Goal: Feedback & Contribution: Submit feedback/report problem

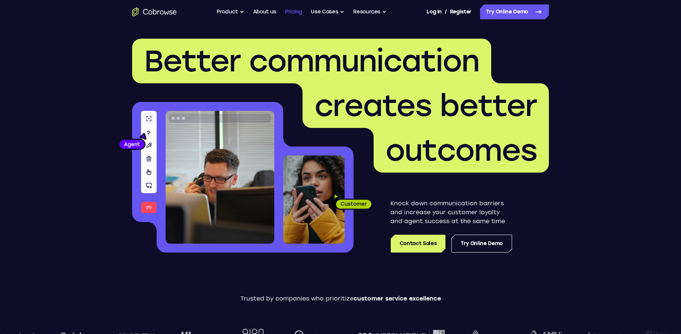
click at [292, 13] on link "Pricing" at bounding box center [293, 11] width 17 height 15
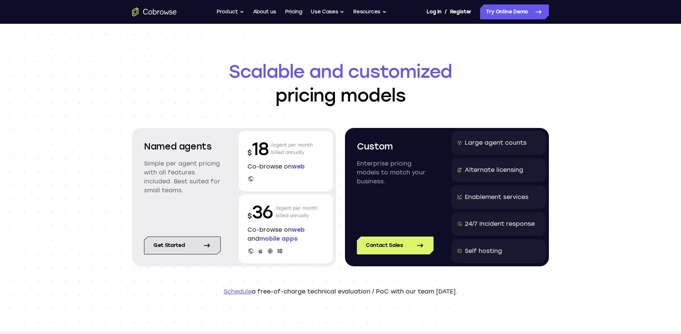
click at [205, 246] on icon at bounding box center [206, 245] width 5 height 3
click at [236, 10] on button "Product" at bounding box center [231, 11] width 28 height 15
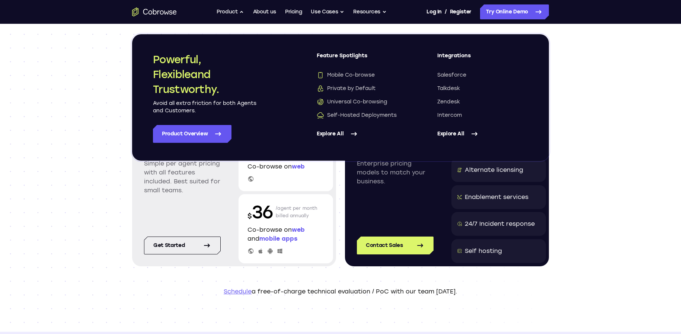
click at [348, 134] on link "Explore All" at bounding box center [362, 134] width 91 height 18
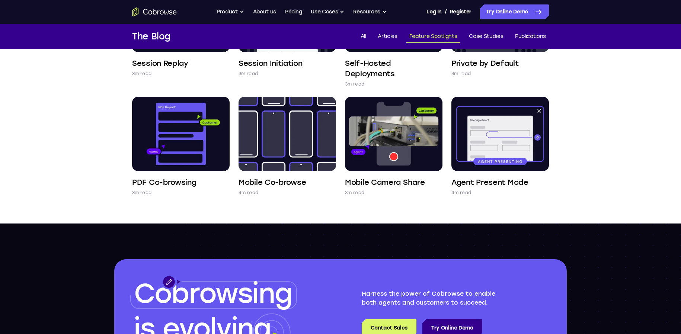
scroll to position [484, 0]
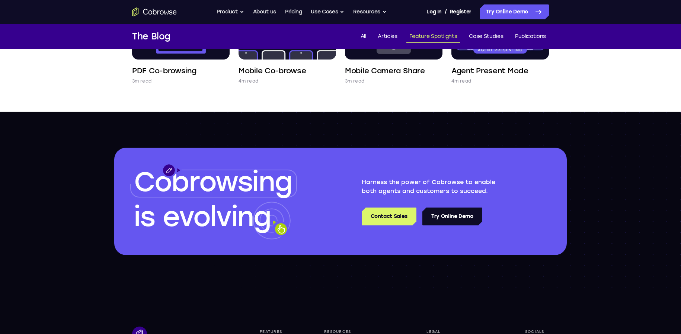
click at [458, 219] on link "Try Online Demo" at bounding box center [453, 217] width 60 height 18
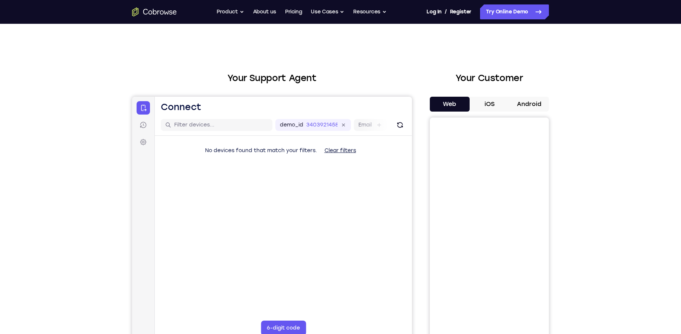
scroll to position [37, 0]
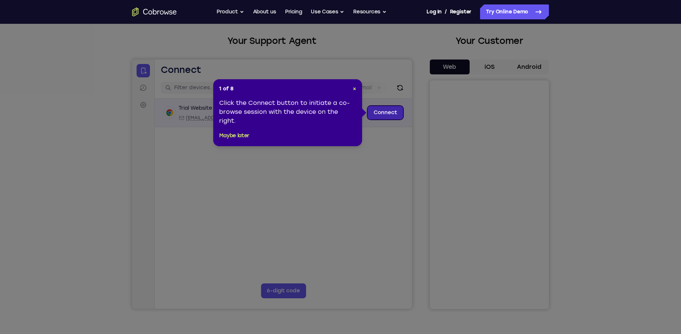
click at [384, 116] on link "Connect" at bounding box center [385, 112] width 35 height 13
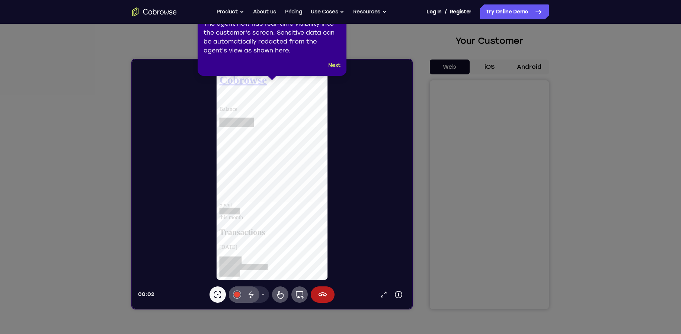
scroll to position [0, 0]
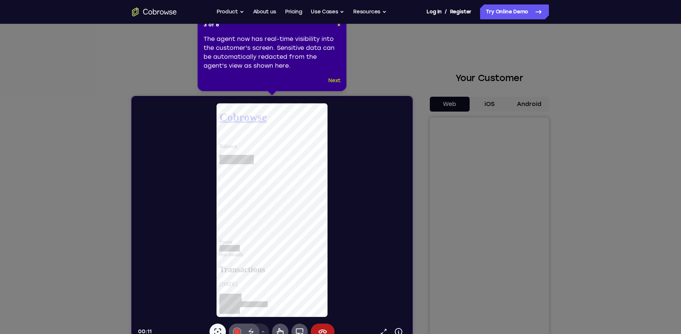
click at [335, 81] on button "Next" at bounding box center [334, 80] width 12 height 9
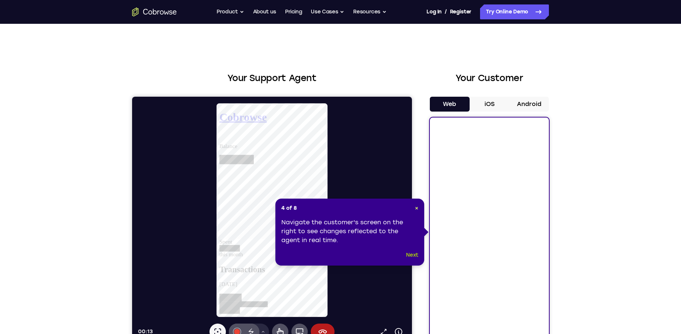
click at [413, 255] on button "Next" at bounding box center [412, 255] width 12 height 9
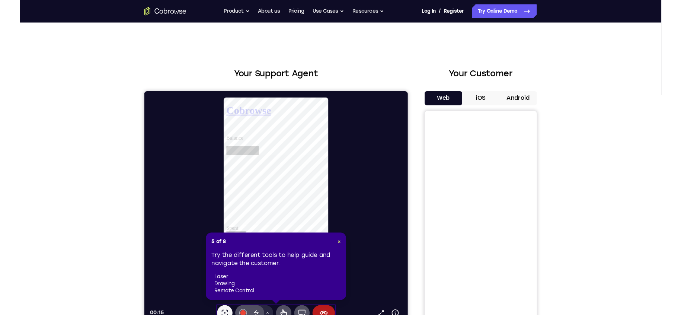
scroll to position [37, 0]
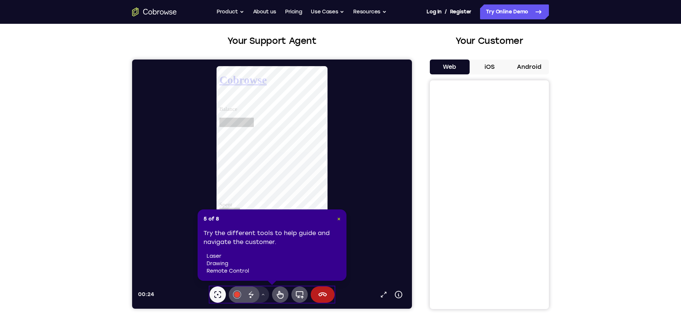
click at [338, 218] on span "×" at bounding box center [338, 219] width 3 height 6
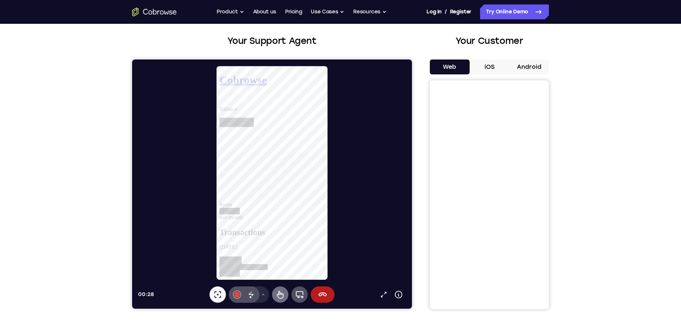
click at [281, 293] on icon at bounding box center [280, 294] width 9 height 9
click at [398, 295] on icon at bounding box center [398, 294] width 9 height 9
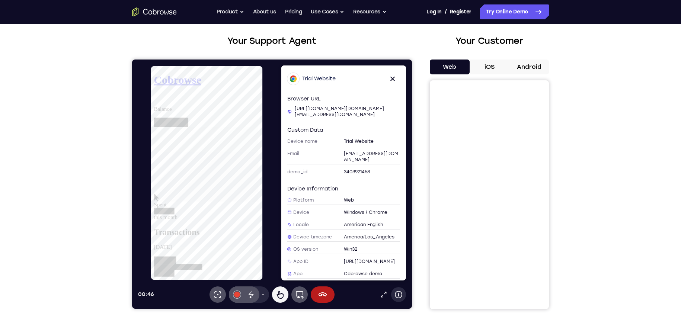
click at [398, 295] on icon at bounding box center [398, 294] width 9 height 9
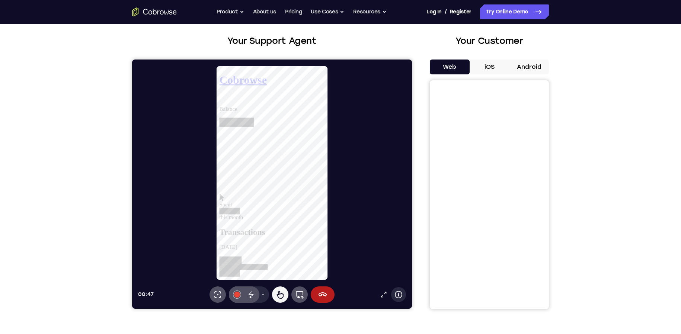
click at [398, 295] on icon at bounding box center [398, 294] width 9 height 9
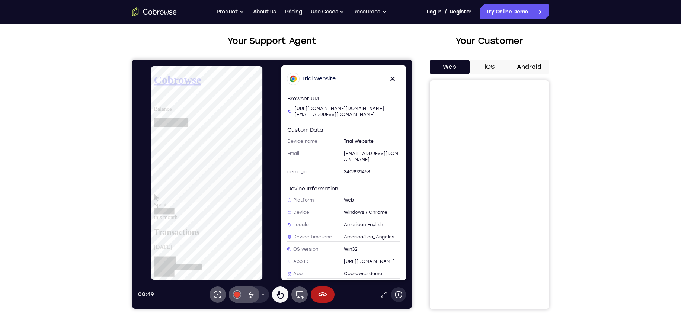
click at [398, 295] on icon at bounding box center [398, 294] width 9 height 9
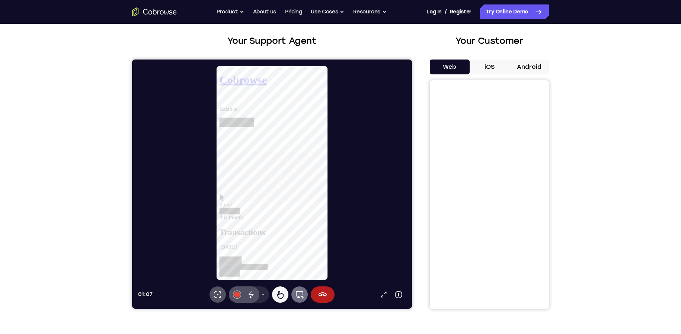
click at [298, 295] on icon at bounding box center [299, 294] width 9 height 9
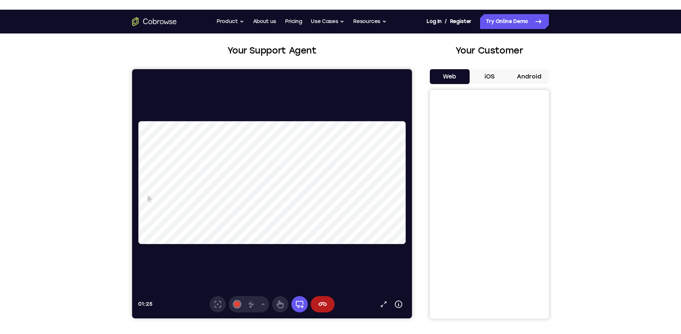
scroll to position [112, 0]
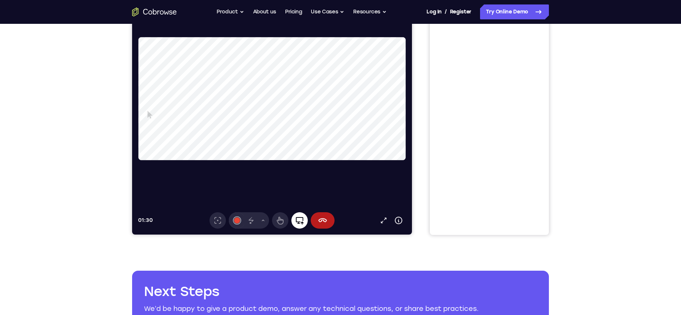
click at [299, 221] on icon at bounding box center [299, 220] width 9 height 9
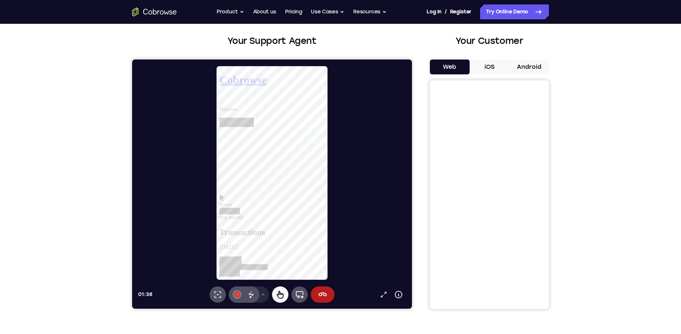
scroll to position [0, 0]
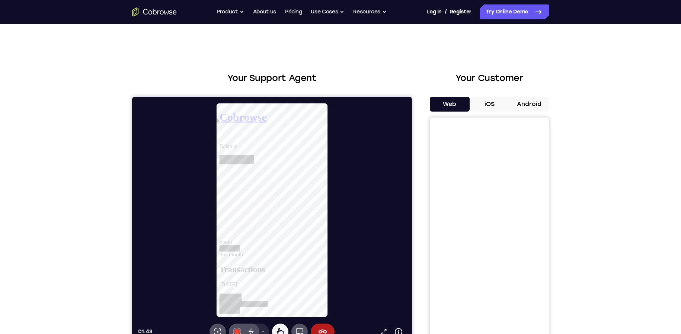
click at [324, 133] on div at bounding box center [275, 136] width 113 height 7
click at [276, 181] on link "View account summary" at bounding box center [247, 178] width 56 height 6
select select "1"
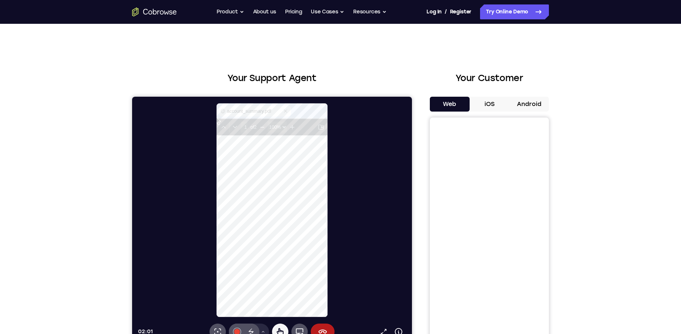
scroll to position [112, 108]
type input "1"
click at [290, 110] on icon at bounding box center [290, 111] width 6 height 6
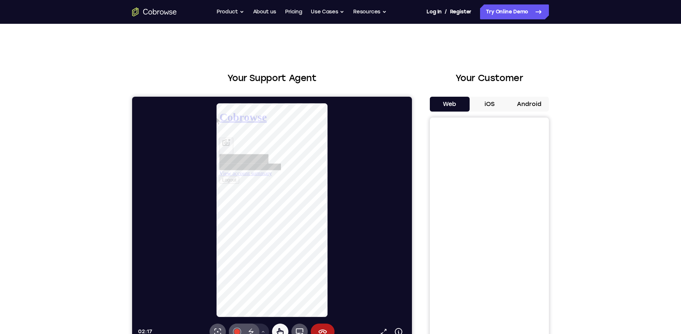
click at [231, 150] on icon "Update profile photo" at bounding box center [226, 145] width 9 height 9
click at [228, 182] on button "×" at bounding box center [223, 186] width 9 height 8
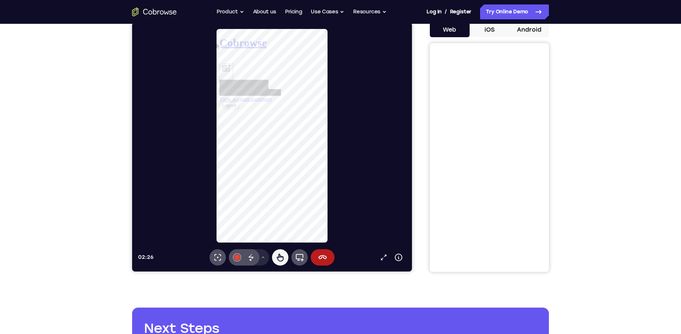
click at [241, 115] on button "Logout" at bounding box center [229, 111] width 21 height 8
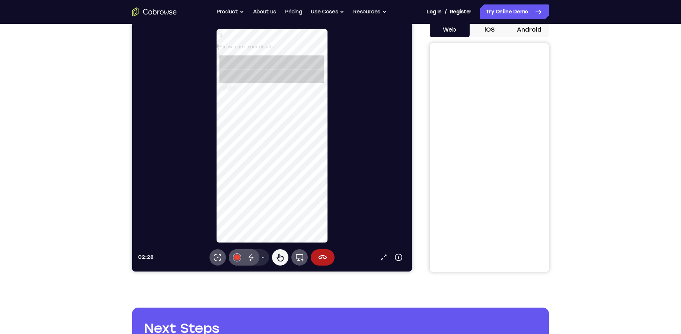
click at [287, 72] on div at bounding box center [275, 64] width 112 height 15
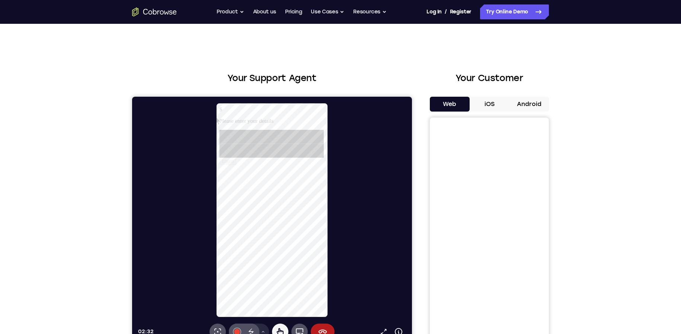
click at [289, 113] on div "$" at bounding box center [275, 109] width 113 height 7
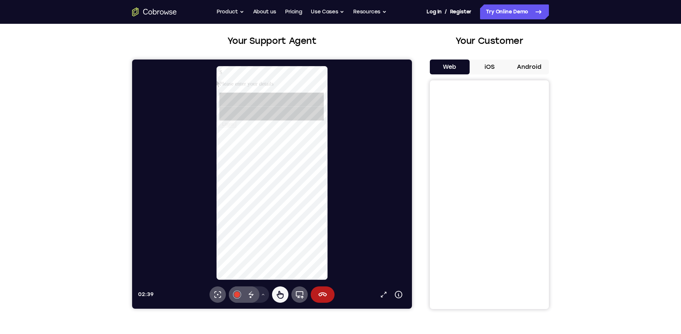
scroll to position [112, 0]
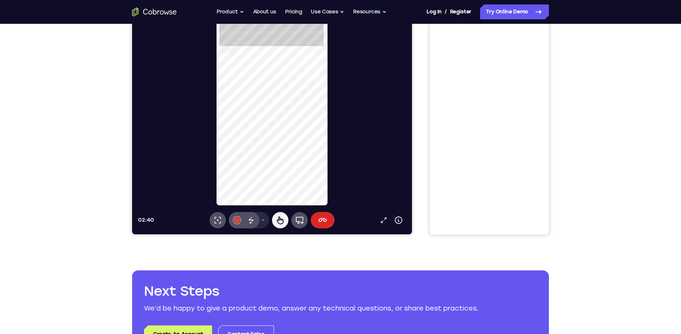
click at [325, 222] on icon at bounding box center [323, 220] width 9 height 4
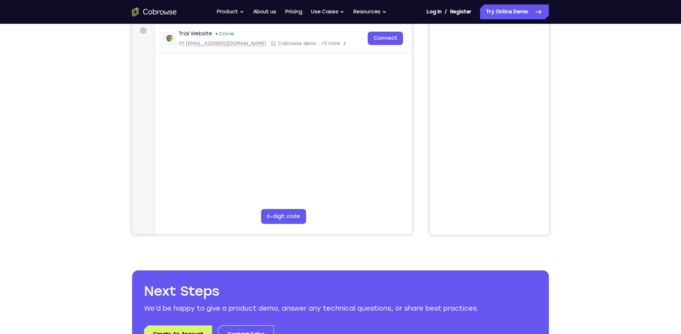
scroll to position [74, 0]
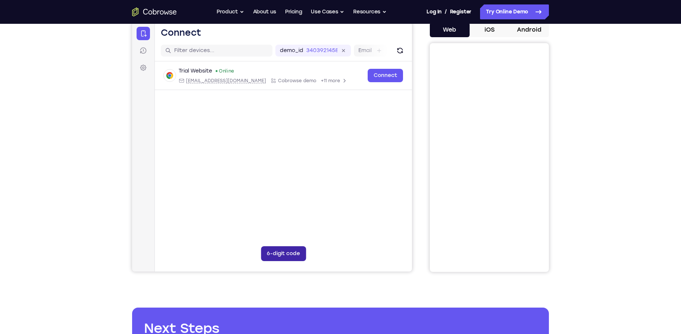
click at [287, 257] on button "6-digit code" at bounding box center [283, 253] width 45 height 15
click at [270, 175] on div at bounding box center [272, 146] width 280 height 249
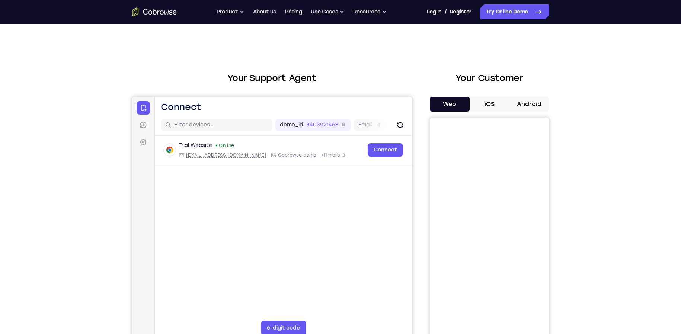
click at [450, 108] on button "Web" at bounding box center [450, 104] width 40 height 15
click at [500, 105] on button "iOS" at bounding box center [490, 104] width 40 height 15
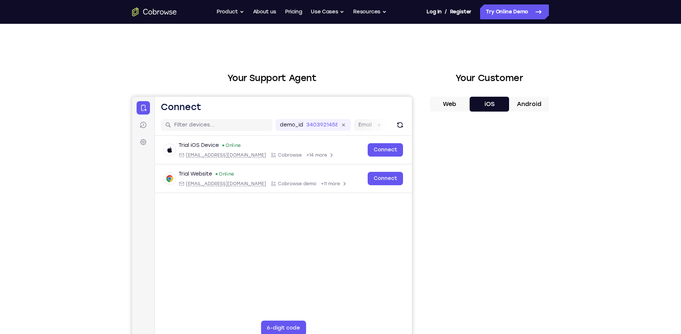
click at [383, 148] on div at bounding box center [272, 221] width 280 height 249
click at [387, 151] on div at bounding box center [272, 221] width 280 height 249
click at [311, 154] on div at bounding box center [272, 221] width 280 height 249
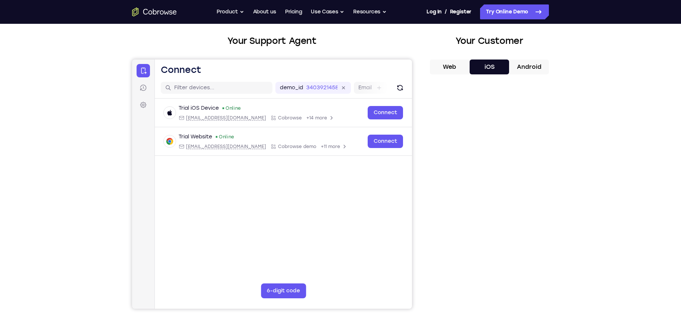
click at [385, 114] on div at bounding box center [272, 184] width 280 height 249
click at [304, 90] on div at bounding box center [272, 184] width 280 height 249
click at [397, 114] on div at bounding box center [272, 184] width 280 height 249
click at [369, 113] on div at bounding box center [272, 184] width 280 height 249
click at [238, 120] on div at bounding box center [272, 184] width 280 height 249
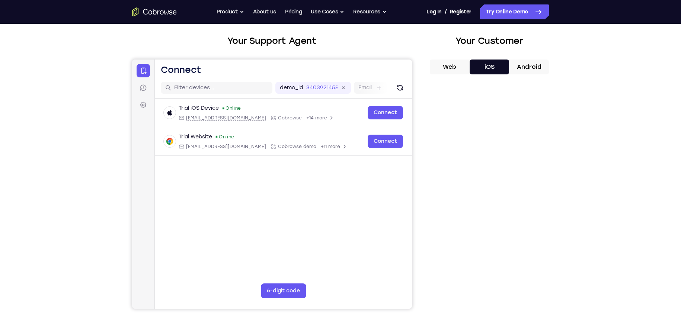
click at [191, 118] on div at bounding box center [272, 184] width 280 height 249
click at [198, 109] on div at bounding box center [272, 184] width 280 height 249
click at [287, 117] on div at bounding box center [272, 184] width 280 height 249
click at [377, 112] on div at bounding box center [272, 184] width 280 height 249
click at [297, 228] on div at bounding box center [272, 184] width 280 height 249
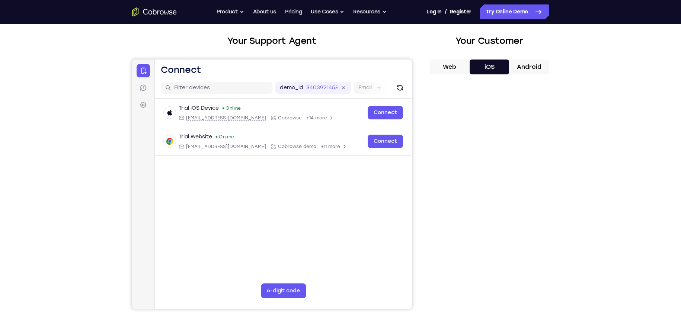
click at [385, 112] on div at bounding box center [272, 184] width 280 height 249
click at [404, 83] on div at bounding box center [272, 184] width 280 height 249
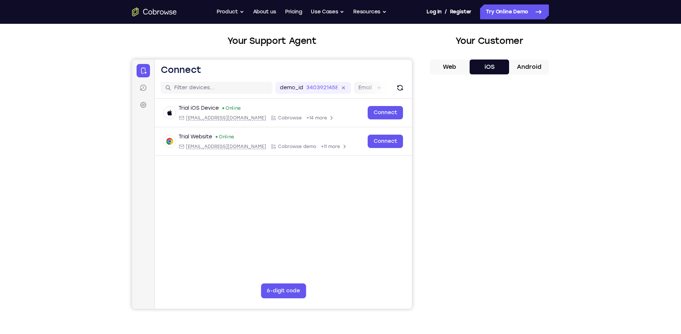
click at [399, 90] on div at bounding box center [272, 184] width 280 height 249
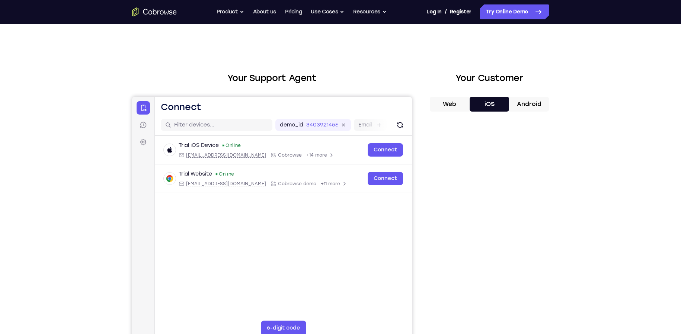
click at [362, 235] on div at bounding box center [272, 221] width 280 height 249
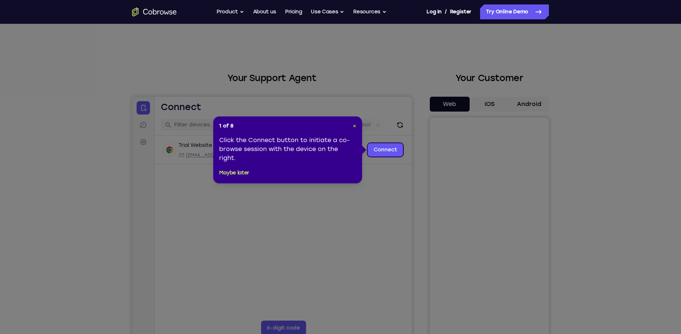
click at [354, 126] on span "×" at bounding box center [354, 126] width 3 height 6
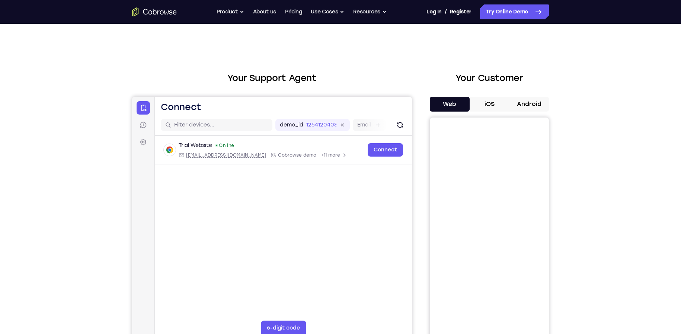
click at [486, 103] on button "iOS" at bounding box center [490, 104] width 40 height 15
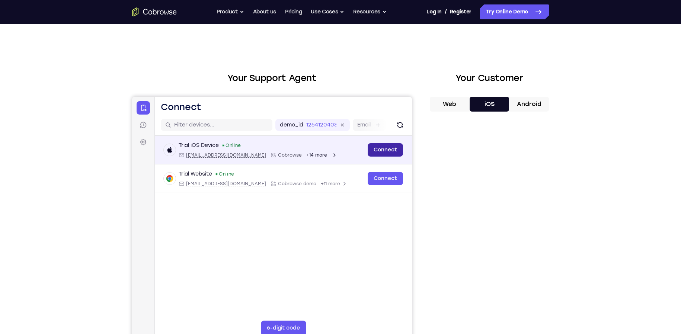
click at [389, 151] on link "Connect" at bounding box center [385, 149] width 35 height 13
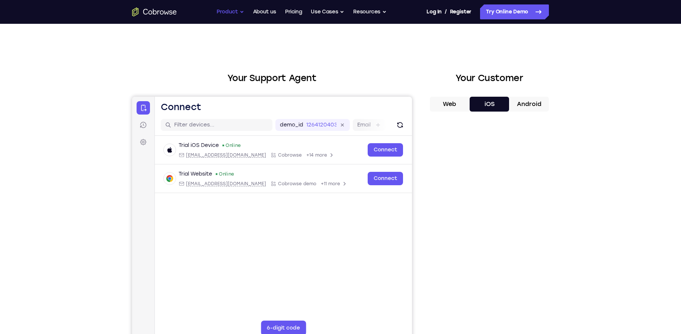
click at [237, 10] on button "Product" at bounding box center [231, 11] width 28 height 15
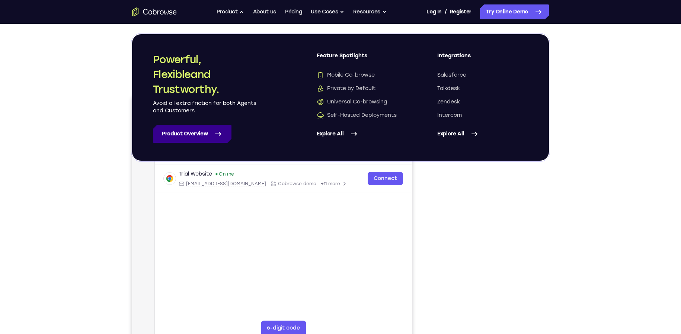
click at [214, 131] on icon at bounding box center [218, 134] width 9 height 9
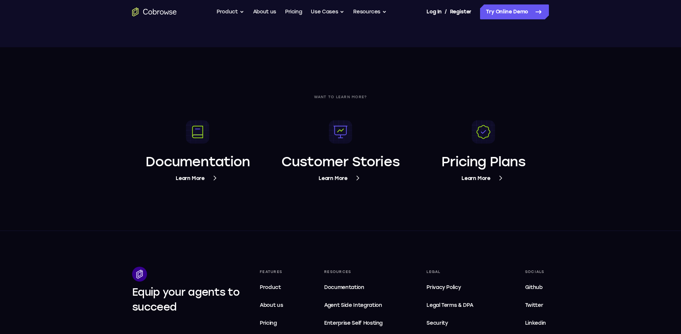
scroll to position [2829, 0]
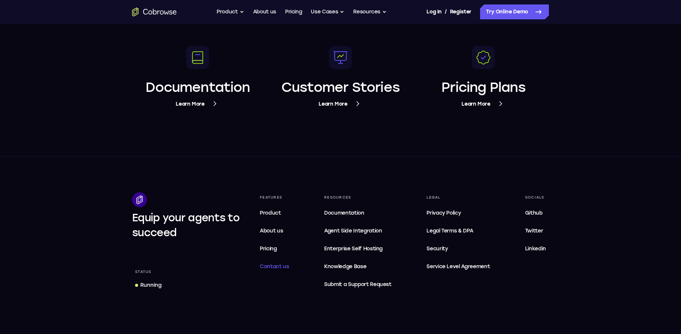
click at [277, 267] on span "Contact us" at bounding box center [274, 267] width 29 height 6
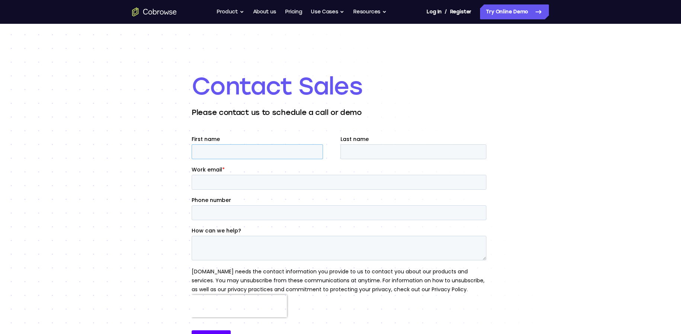
click at [278, 152] on input "First name" at bounding box center [257, 151] width 131 height 15
click at [259, 153] on input "First name" at bounding box center [257, 151] width 131 height 15
type input "Bobby"
type input "Rastifard"
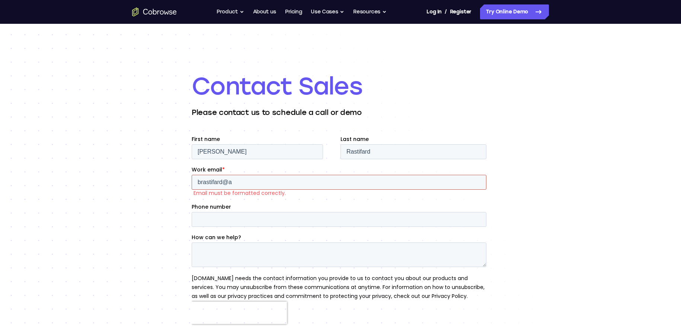
type input "brastifard@allwestern.com"
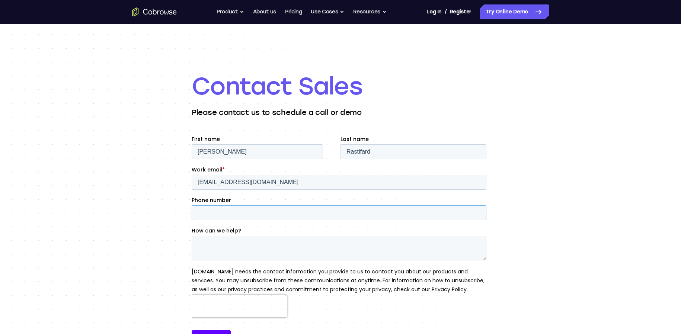
click at [237, 215] on input "Phone number" at bounding box center [339, 213] width 295 height 15
type input "7024939332"
click at [204, 254] on textarea "How can we help?" at bounding box center [339, 248] width 295 height 25
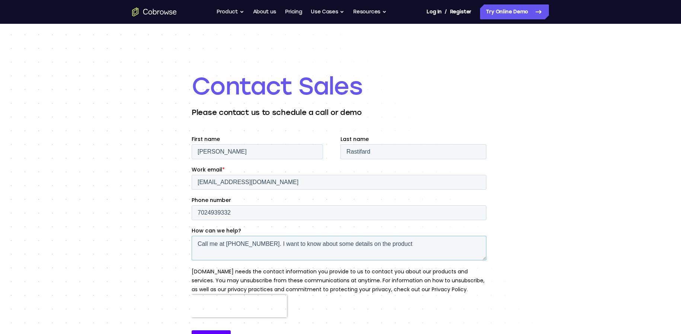
click at [340, 244] on textarea "Call me at 702-493-9332. I want to know about some details on the product" at bounding box center [339, 248] width 295 height 25
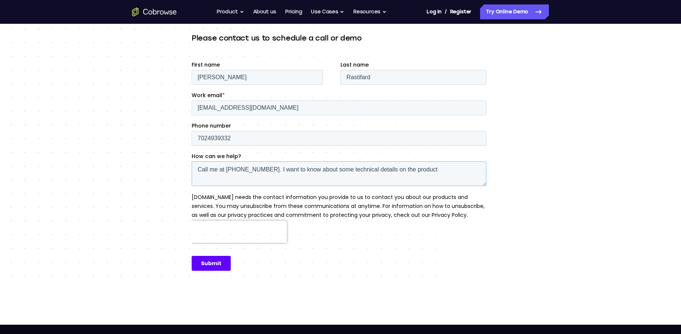
type textarea "Call me at 702-493-9332. I want to know about some technical details on the pro…"
click at [211, 262] on input "Submit" at bounding box center [211, 263] width 39 height 15
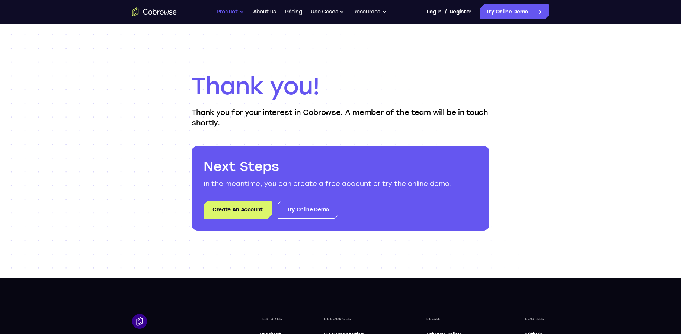
click at [239, 14] on button "Product" at bounding box center [231, 11] width 28 height 15
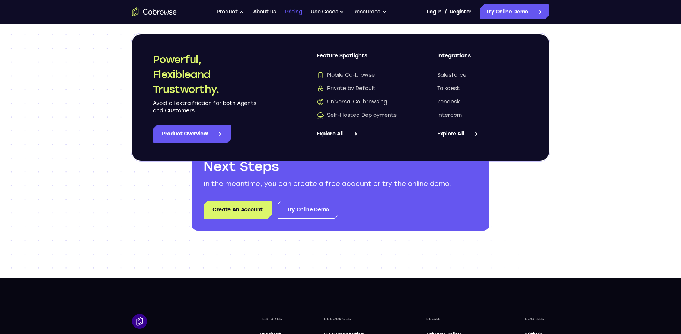
click at [292, 11] on link "Pricing" at bounding box center [293, 11] width 17 height 15
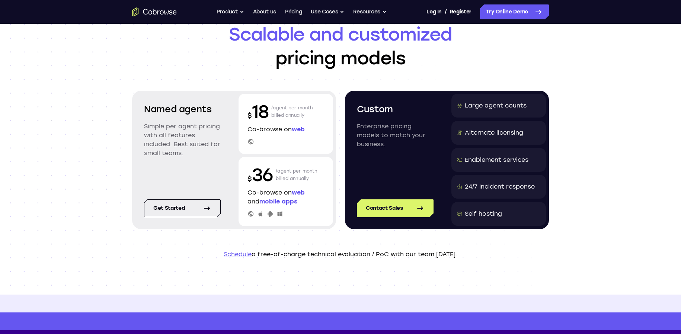
scroll to position [112, 0]
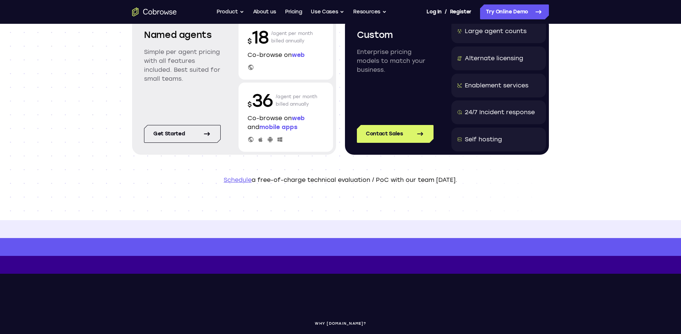
click at [242, 180] on link "Schedule" at bounding box center [238, 179] width 28 height 7
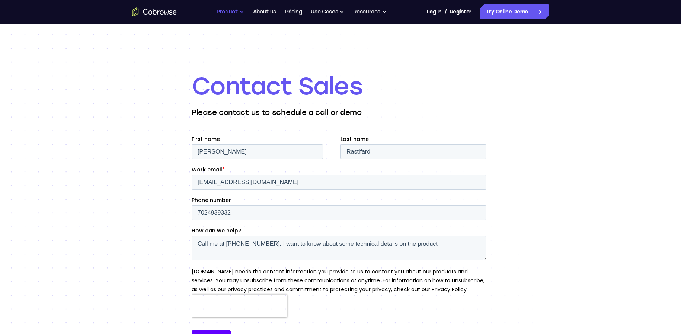
click at [240, 11] on button "Product" at bounding box center [231, 11] width 28 height 15
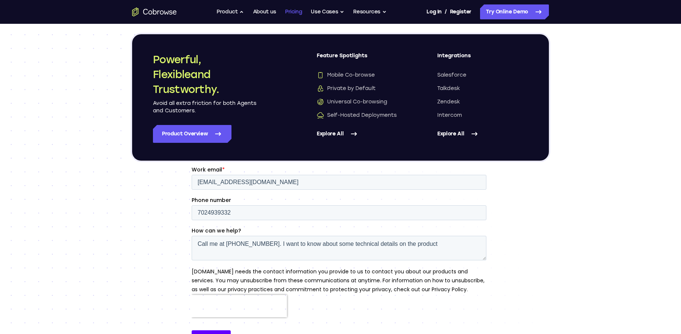
click at [292, 9] on link "Pricing" at bounding box center [293, 11] width 17 height 15
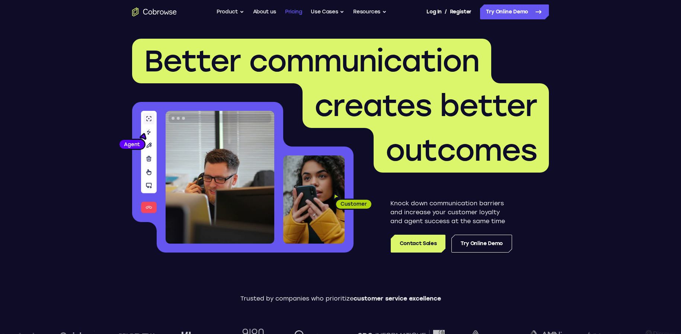
click at [295, 13] on link "Pricing" at bounding box center [293, 11] width 17 height 15
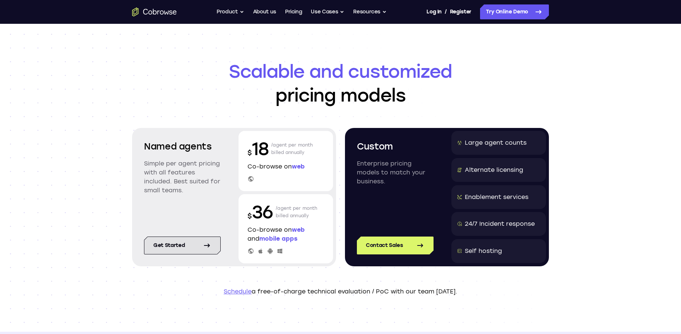
click at [206, 239] on link "Get started" at bounding box center [182, 246] width 77 height 18
